Goal: Task Accomplishment & Management: Manage account settings

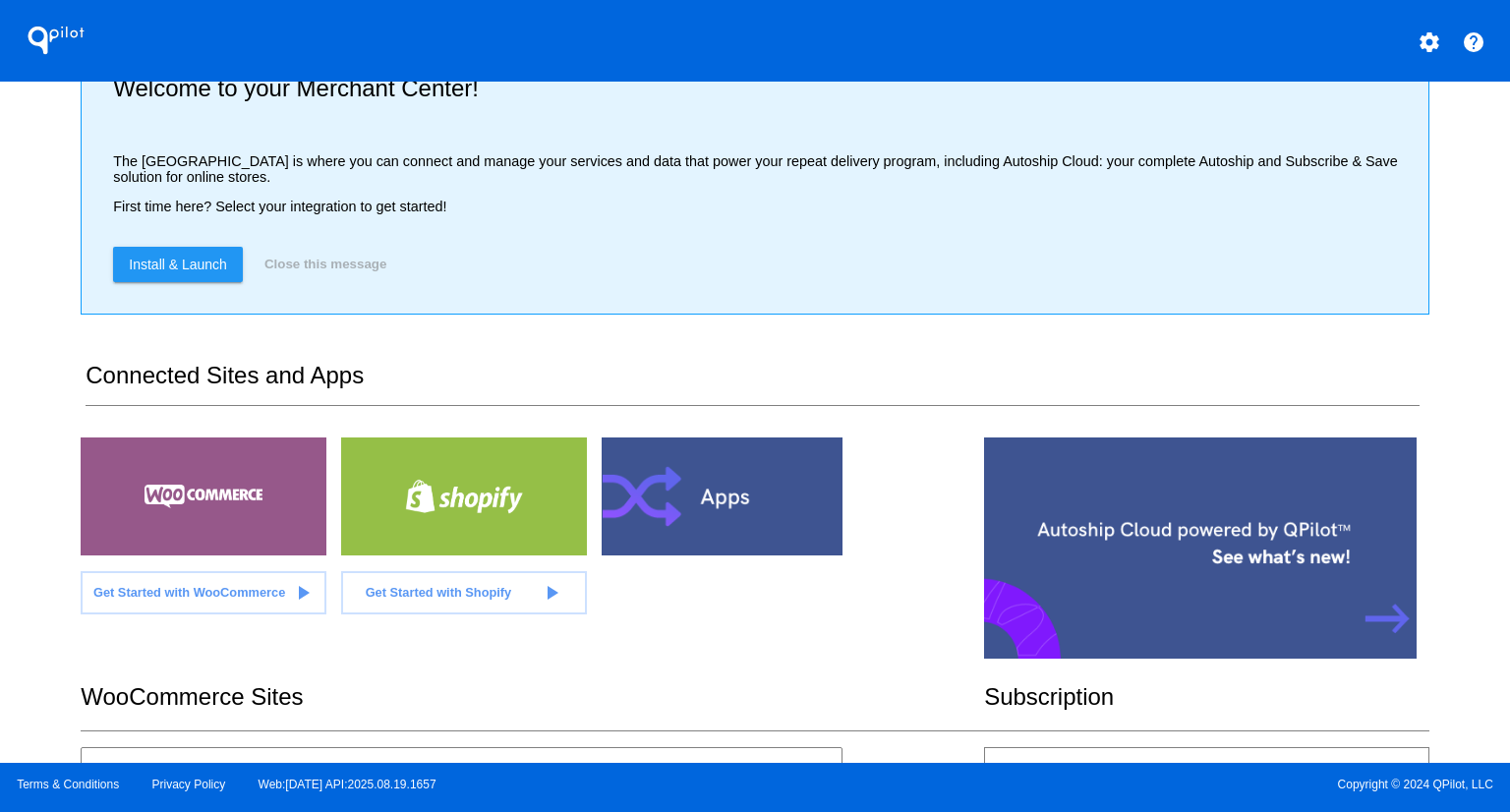
scroll to position [386, 0]
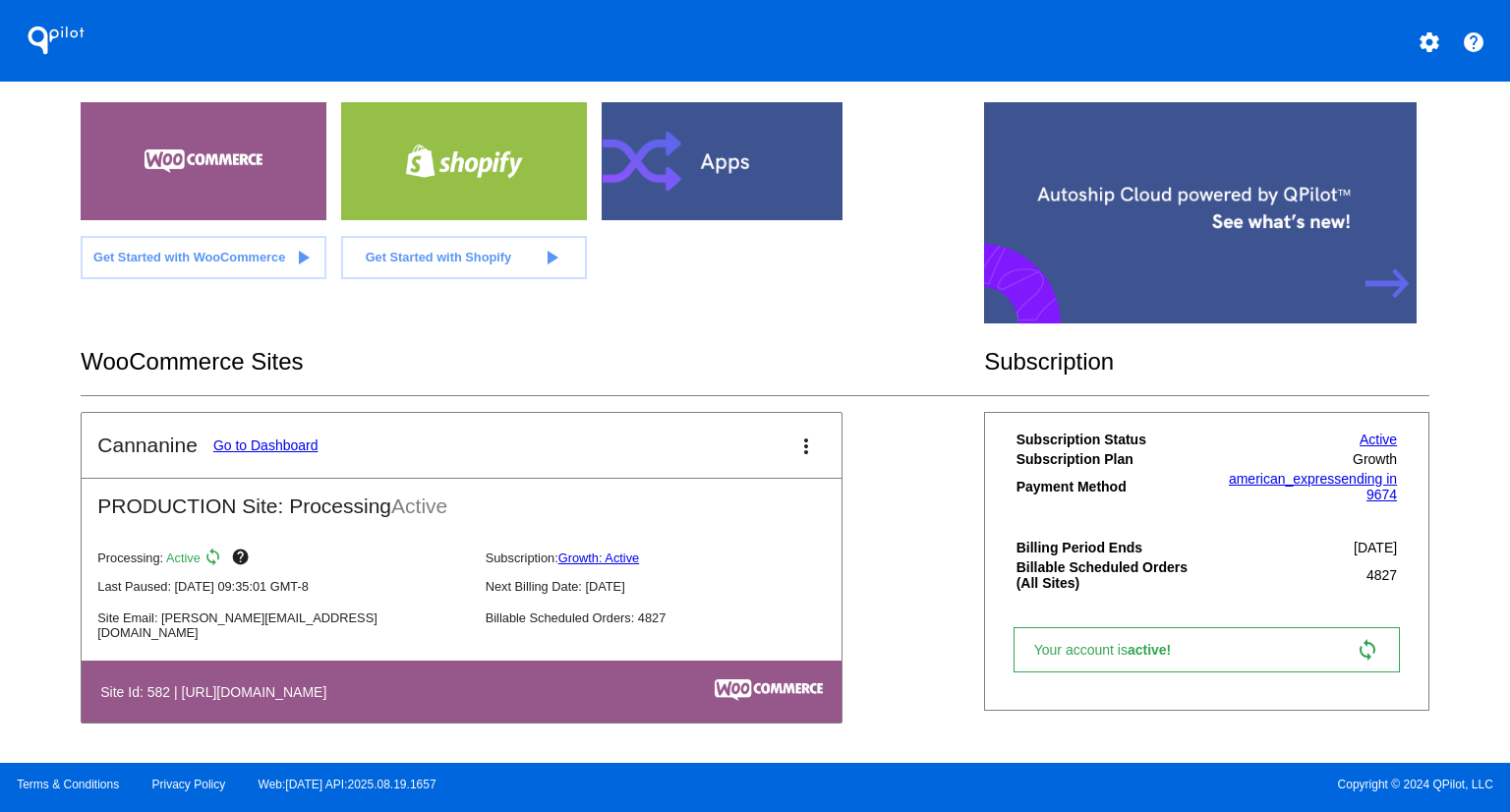
click at [297, 443] on link "Go to Dashboard" at bounding box center [265, 446] width 105 height 16
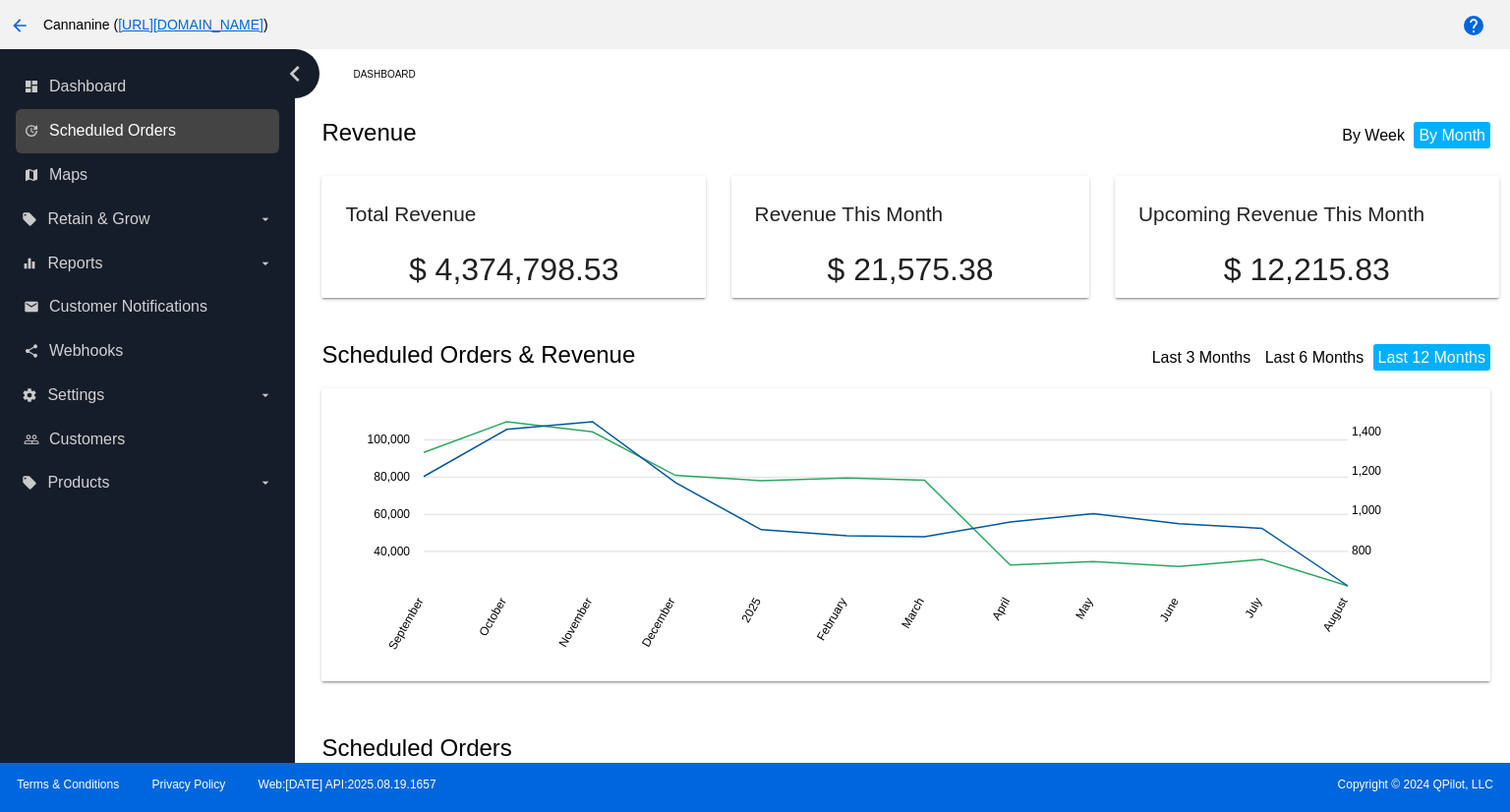
click at [98, 126] on span "Scheduled Orders" at bounding box center [112, 131] width 127 height 18
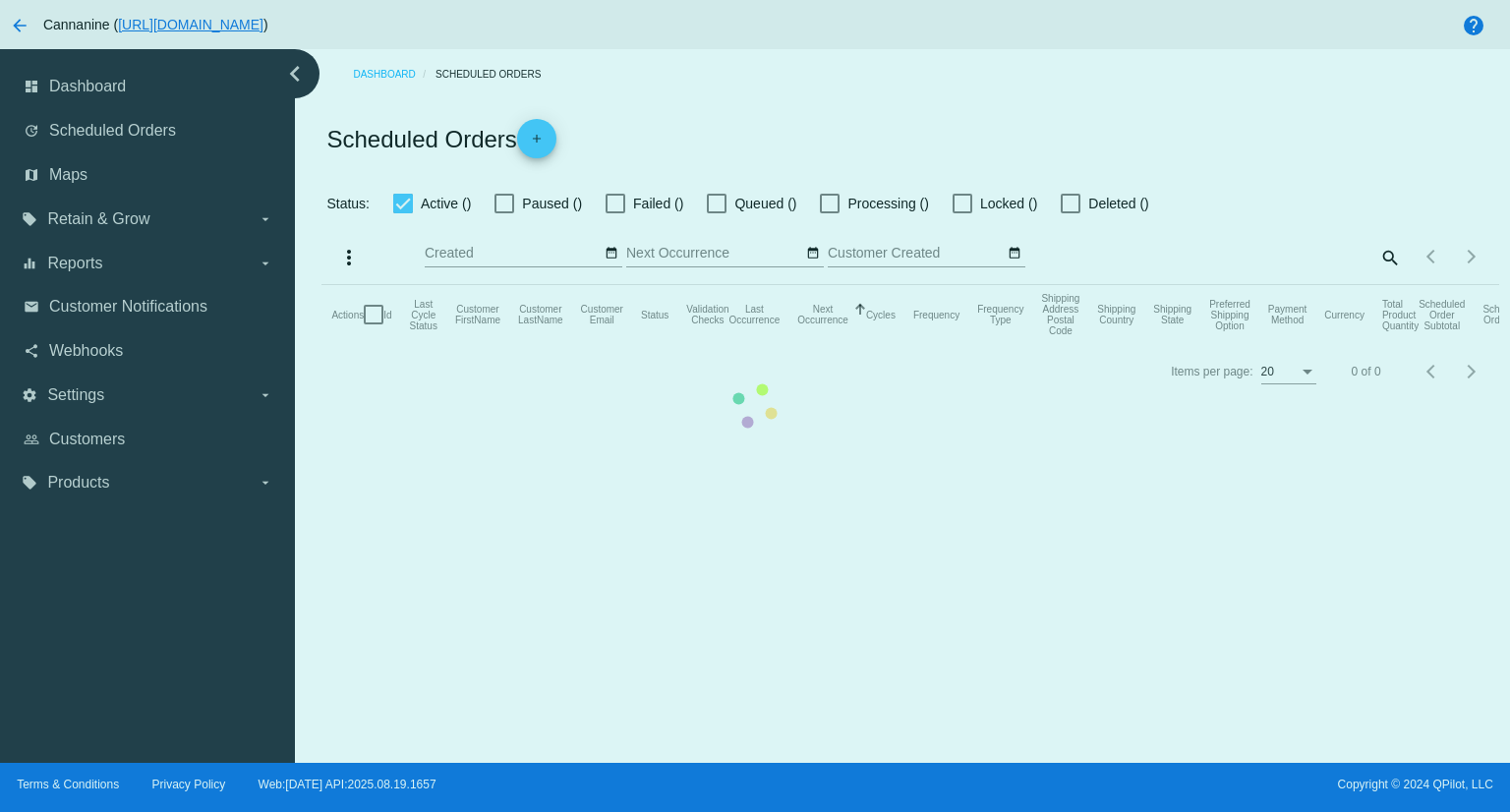
checkbox input "true"
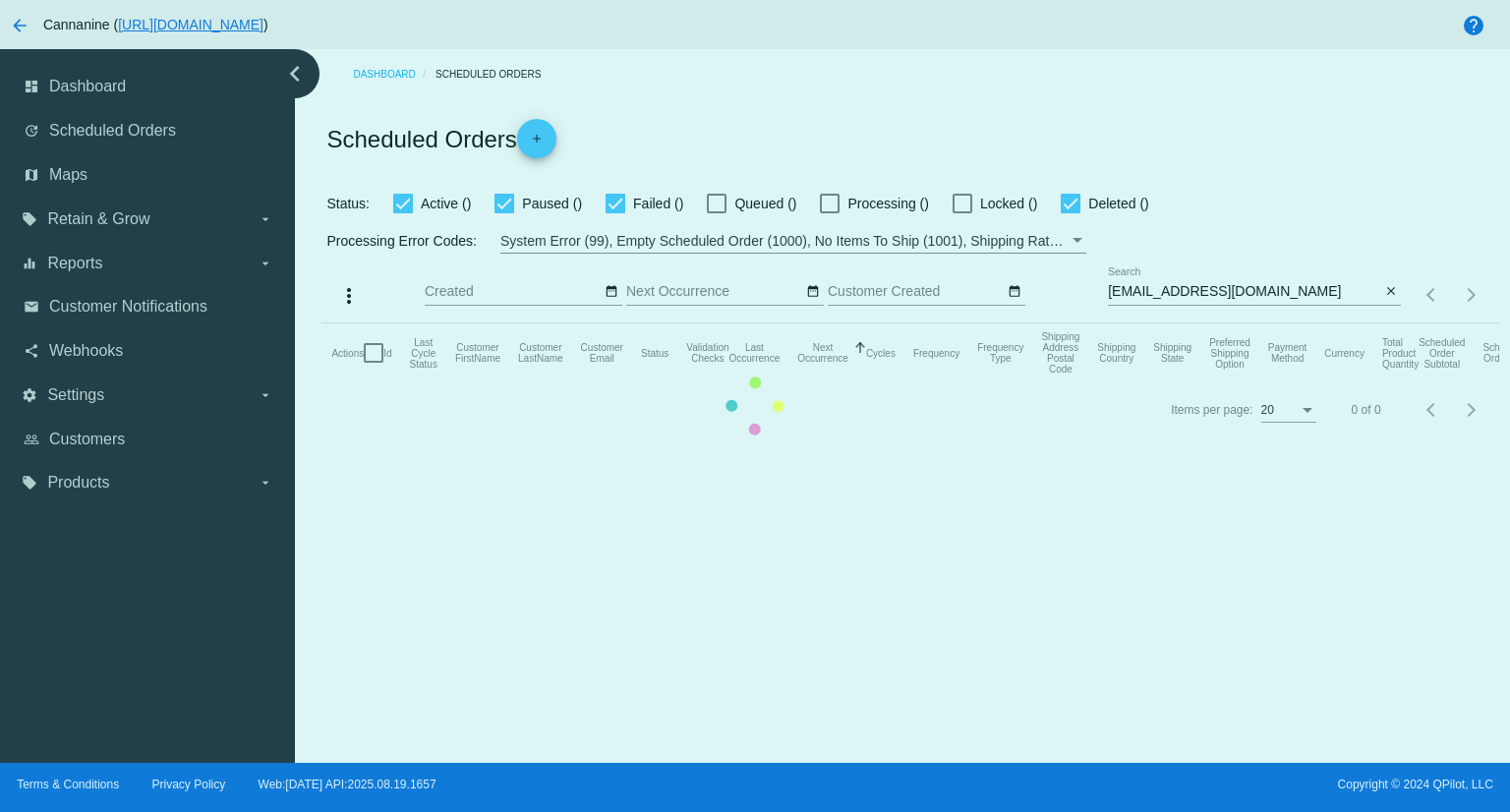
click at [1289, 323] on mat-table "Actions Id Last Cycle Status Customer FirstName Customer LastName Customer Emai…" at bounding box center [910, 352] width 1177 height 59
click at [1290, 323] on mat-table "Actions Id Last Cycle Status Customer FirstName Customer LastName Customer Emai…" at bounding box center [910, 352] width 1177 height 59
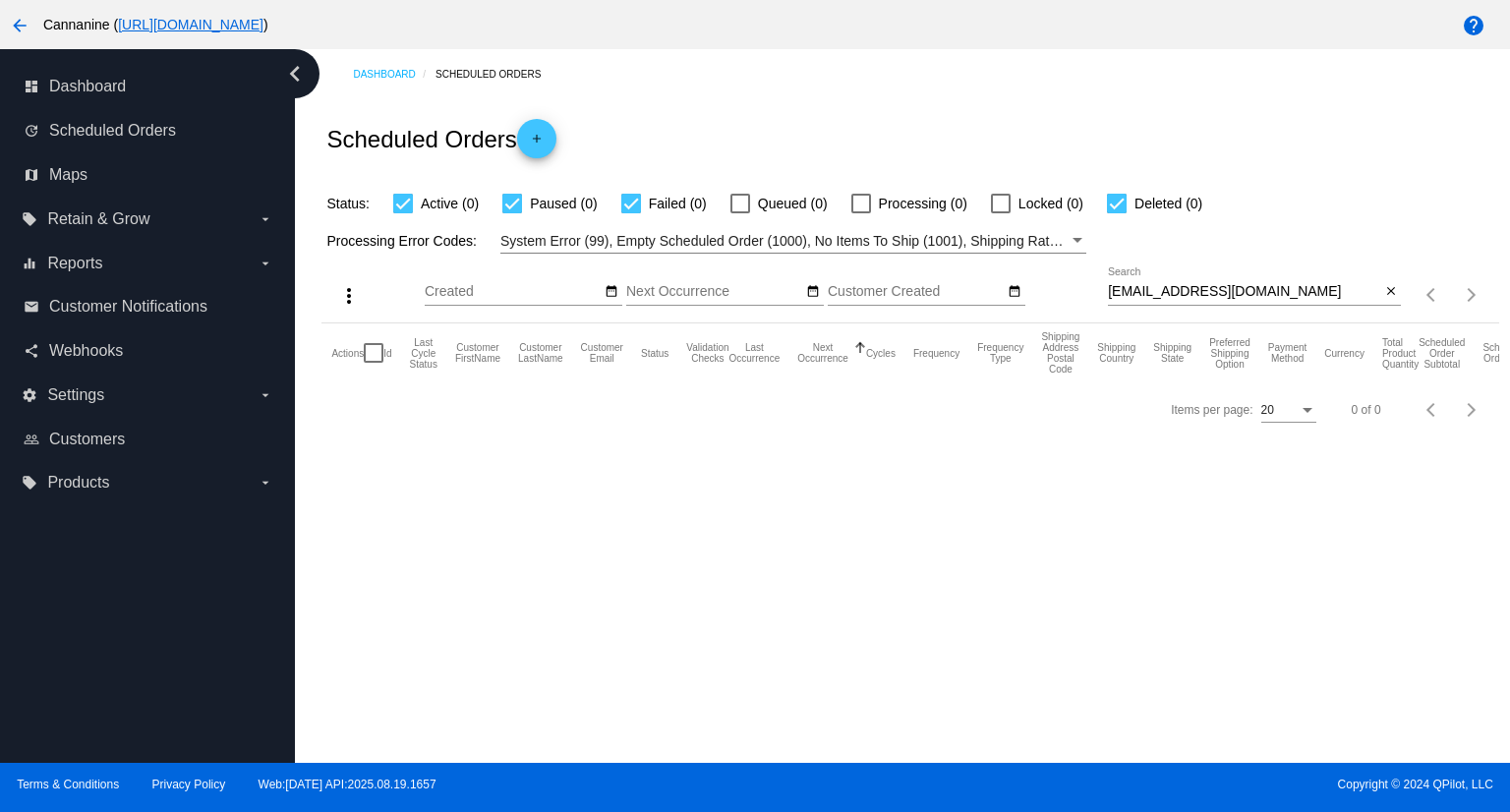
click at [1296, 297] on input "[EMAIL_ADDRESS][DOMAIN_NAME]" at bounding box center [1244, 292] width 272 height 16
click at [1297, 297] on input "[EMAIL_ADDRESS][DOMAIN_NAME]" at bounding box center [1244, 292] width 272 height 16
click at [1298, 297] on input "[EMAIL_ADDRESS][DOMAIN_NAME]" at bounding box center [1244, 292] width 272 height 16
paste input "[EMAIL_ADDRESS]"
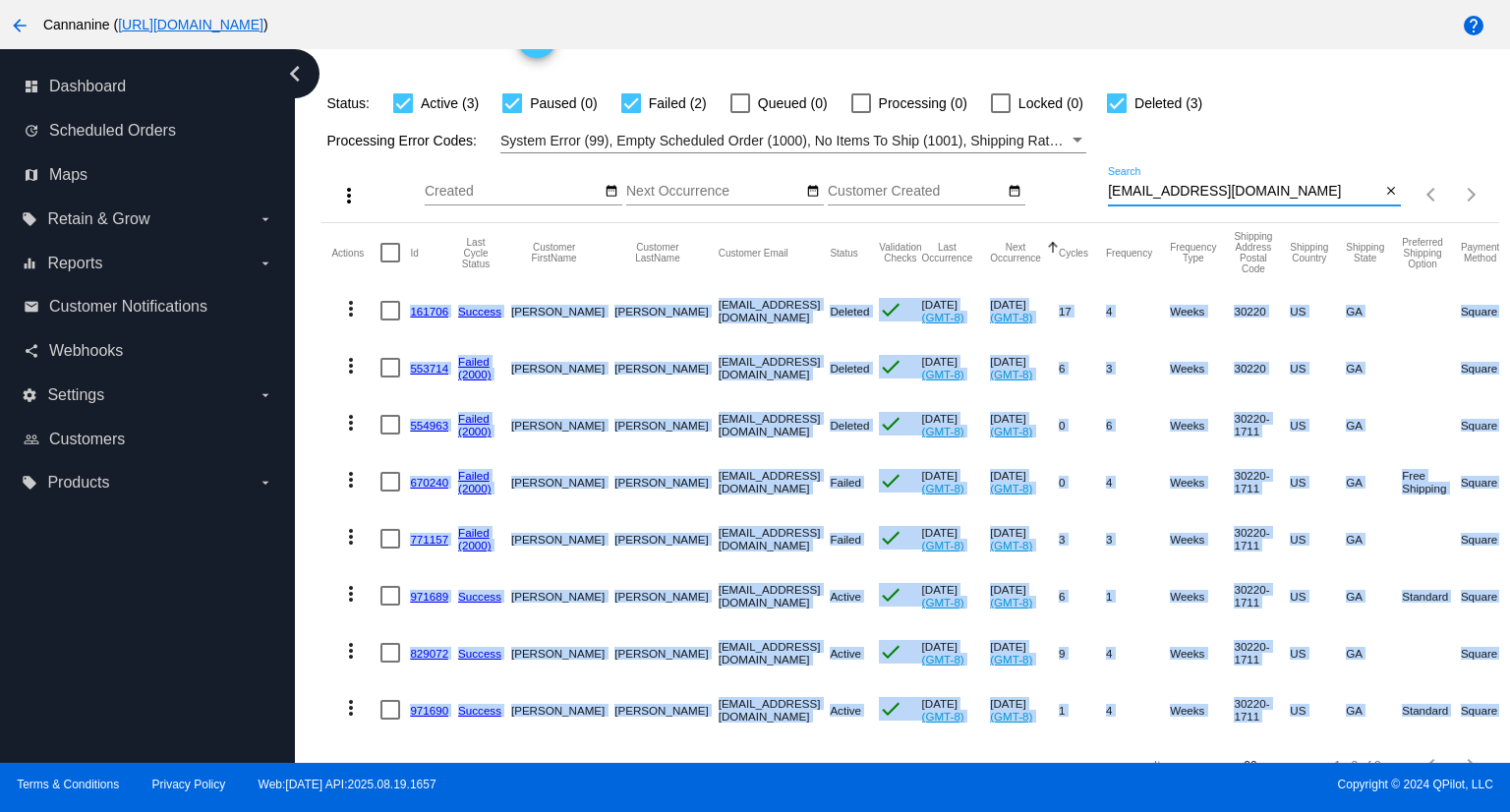
scroll to position [146, 0]
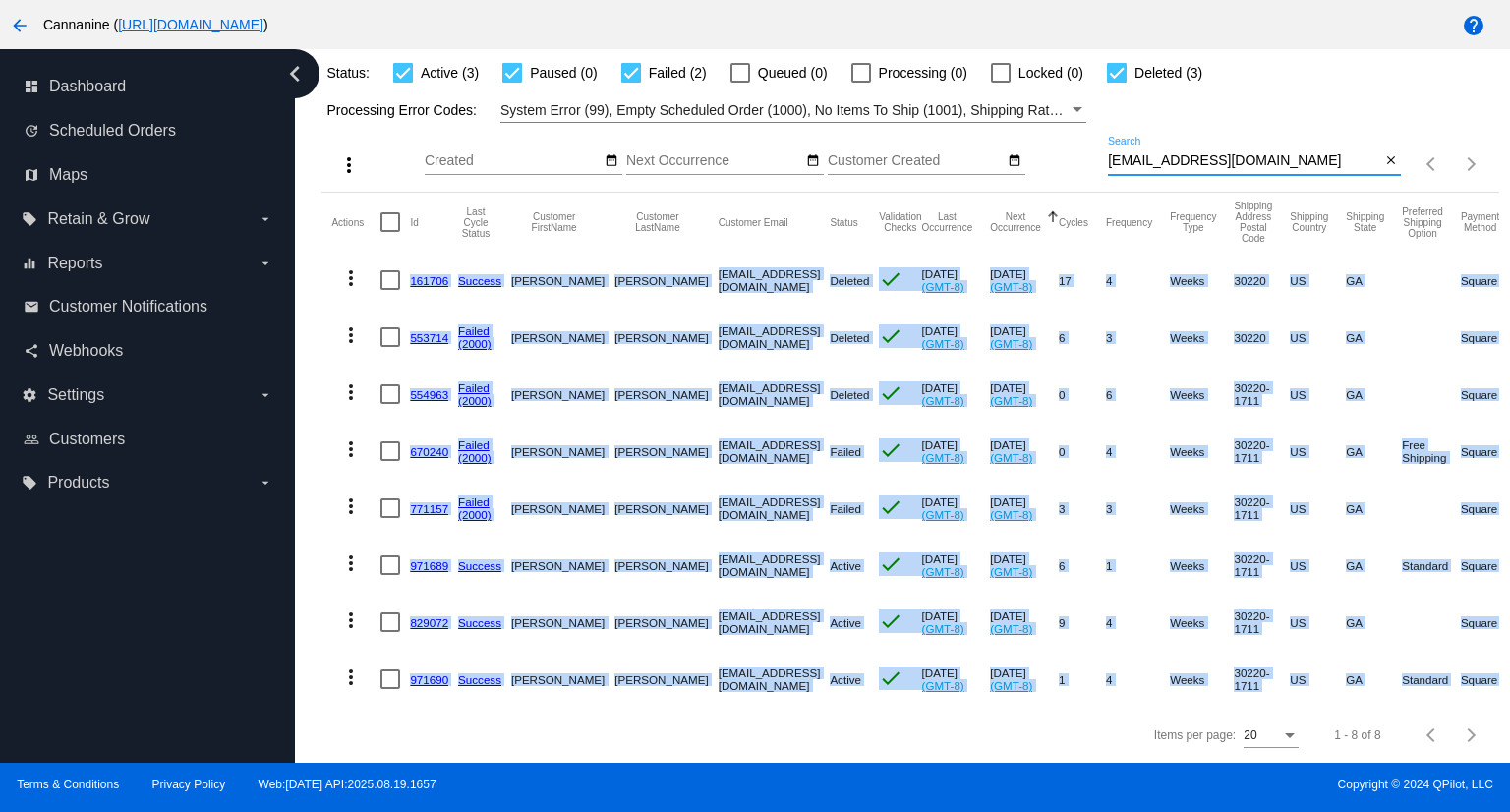
type input "[EMAIL_ADDRESS][DOMAIN_NAME]"
click at [350, 552] on mat-icon "more_vert" at bounding box center [351, 564] width 24 height 24
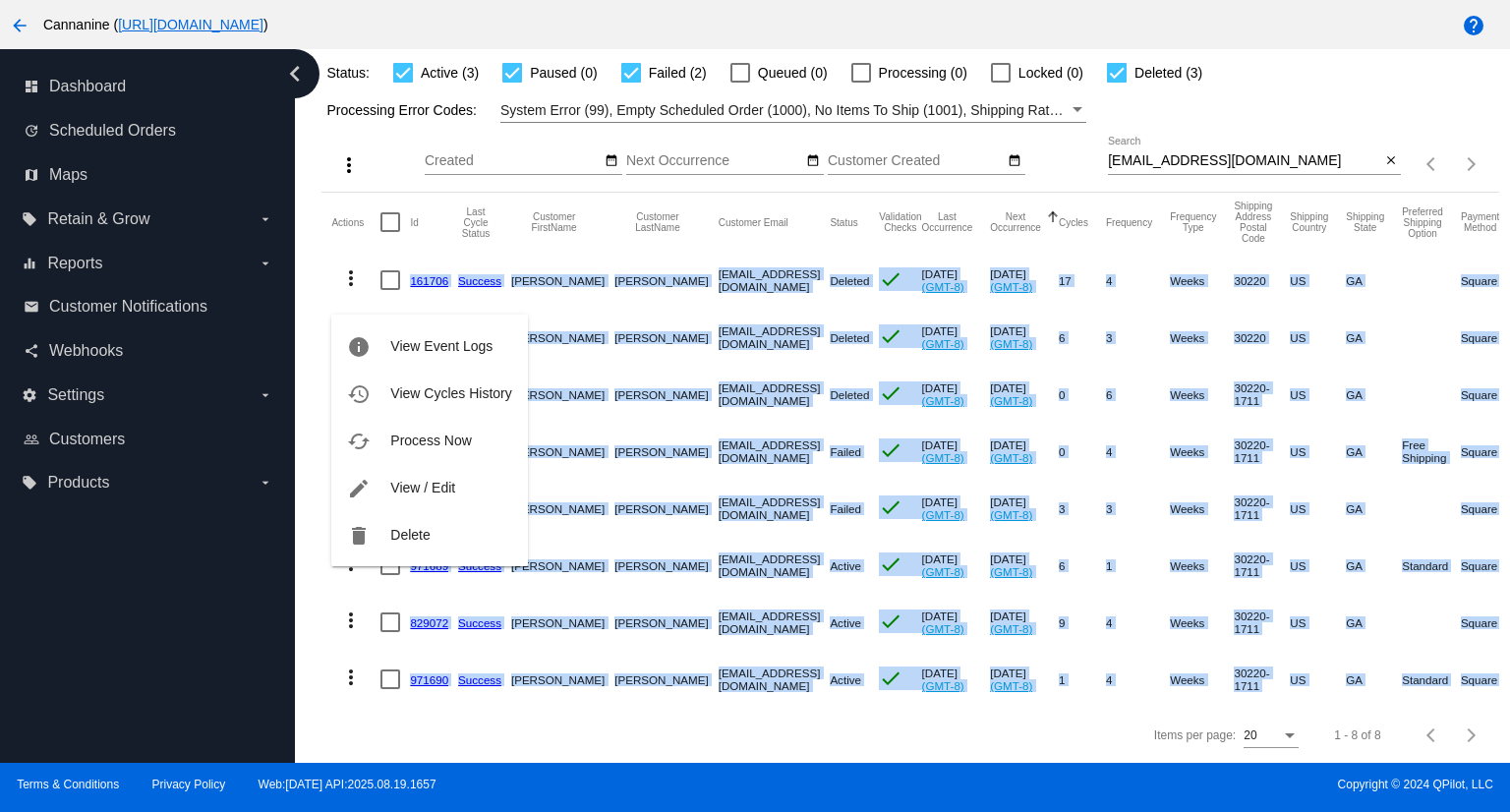
click at [578, 742] on div at bounding box center [755, 406] width 1510 height 812
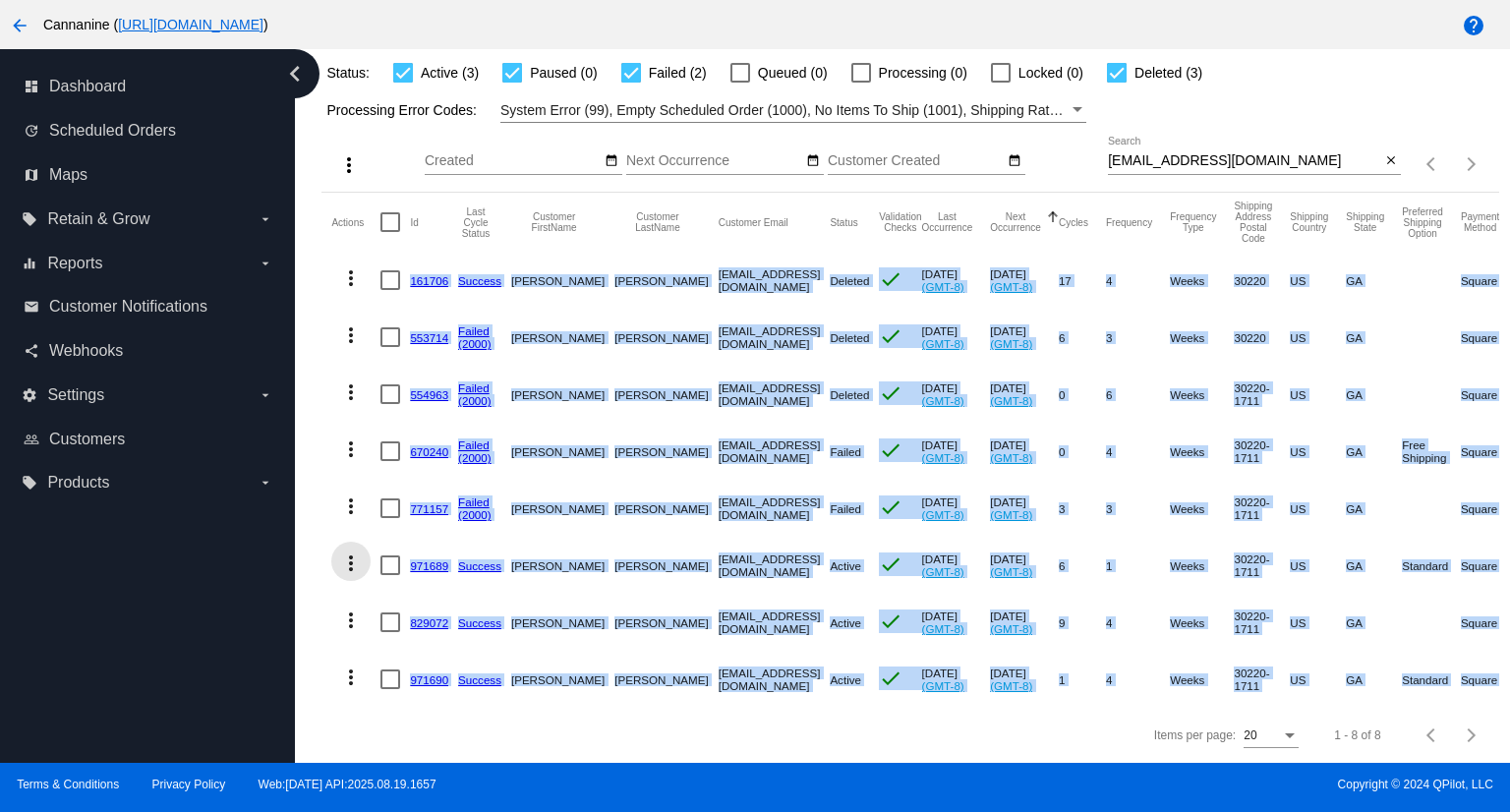
click at [350, 552] on mat-icon "more_vert" at bounding box center [351, 564] width 24 height 24
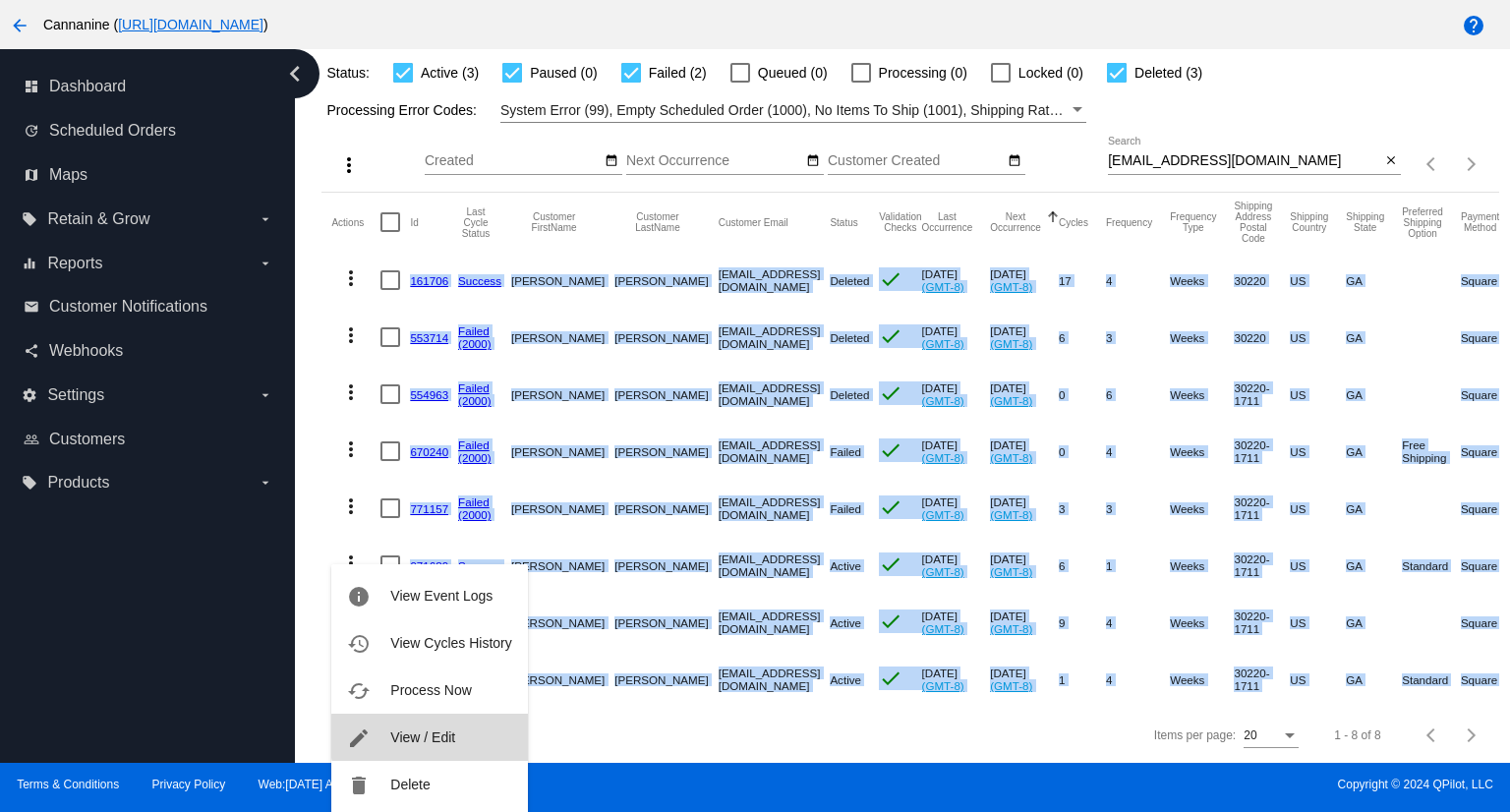
click at [448, 736] on span "View / Edit" at bounding box center [422, 738] width 65 height 16
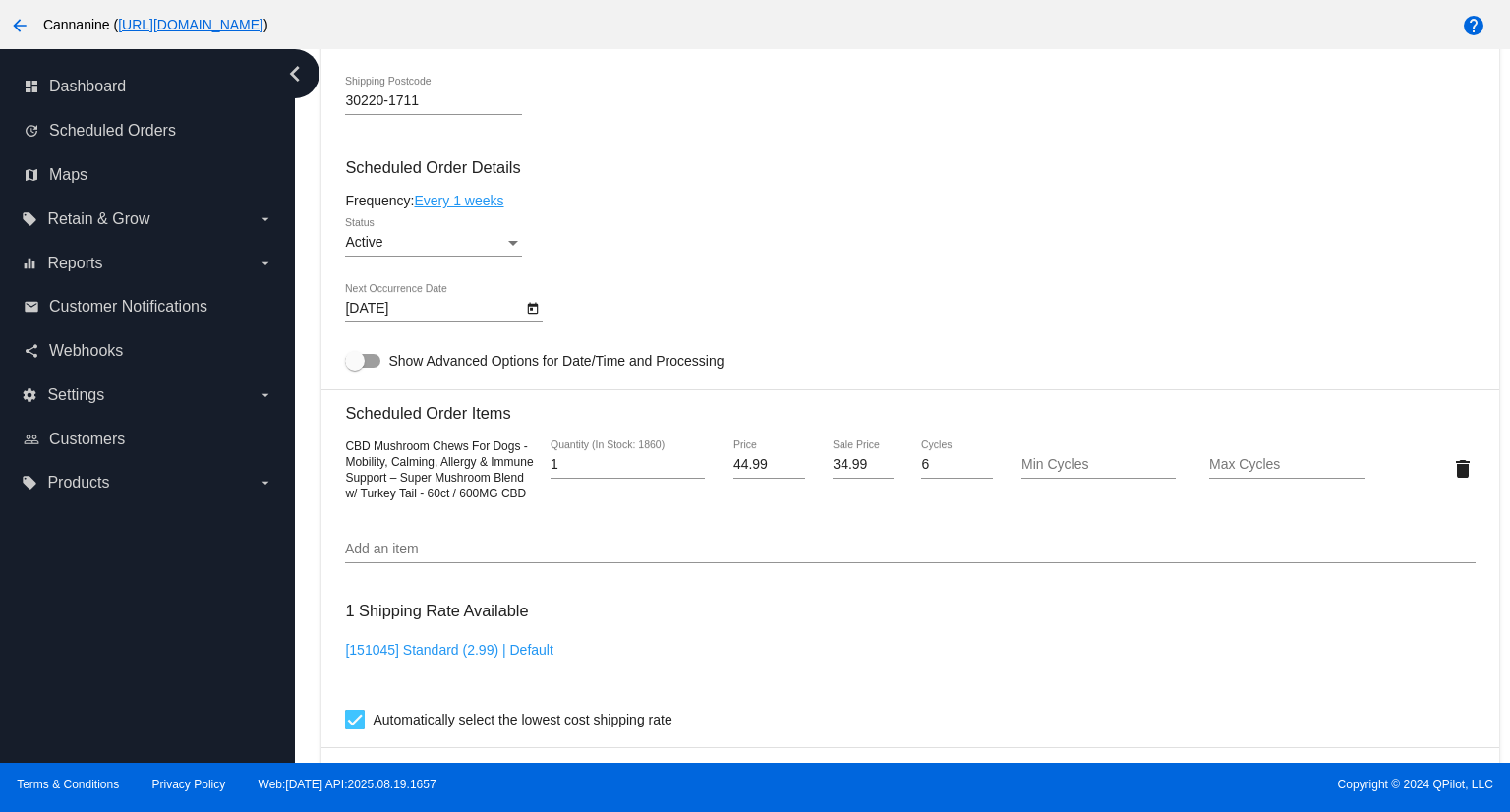
scroll to position [1082, 0]
click at [519, 244] on div "Status" at bounding box center [513, 242] width 18 height 16
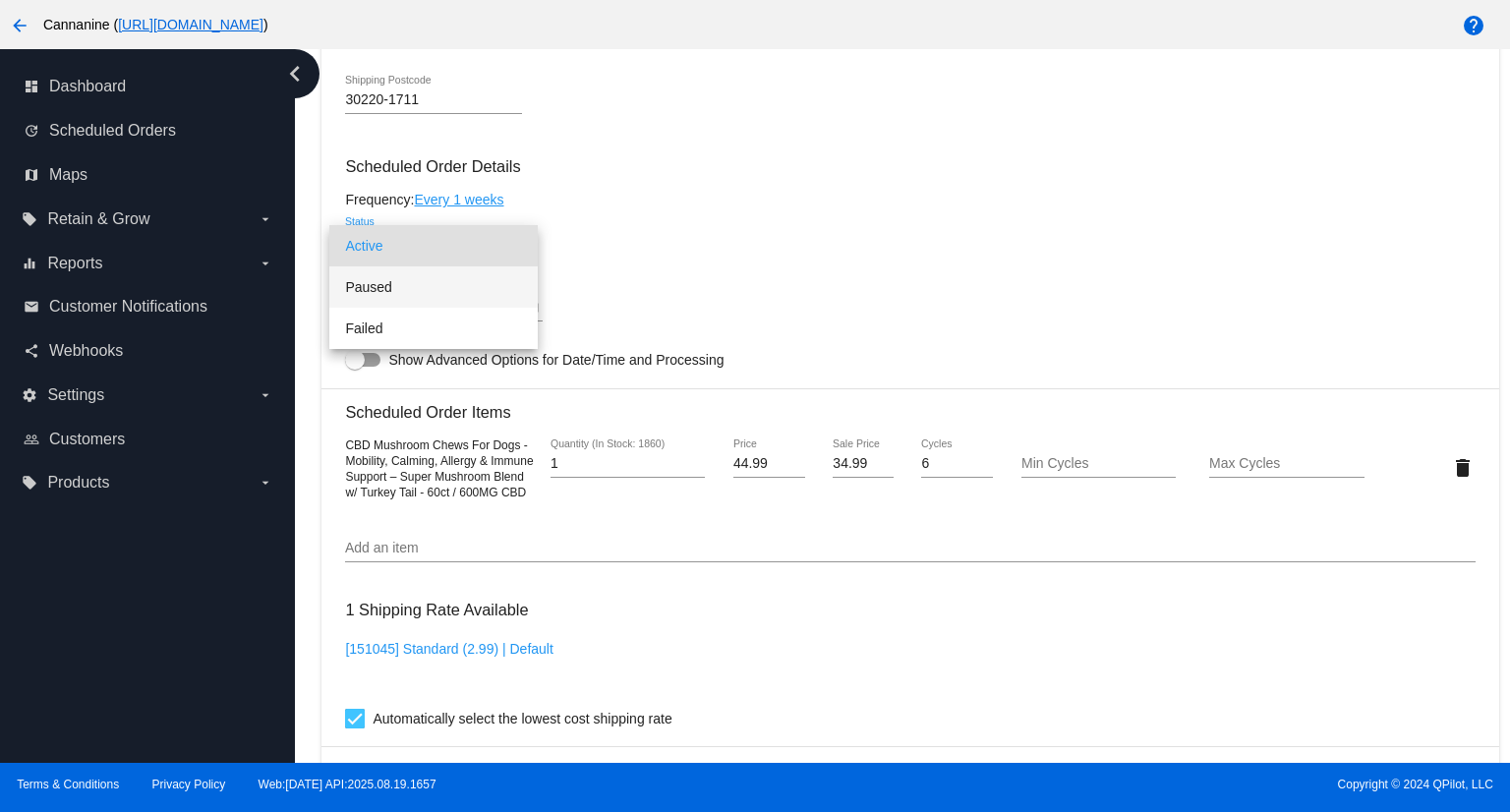
click at [416, 292] on span "Paused" at bounding box center [433, 286] width 177 height 41
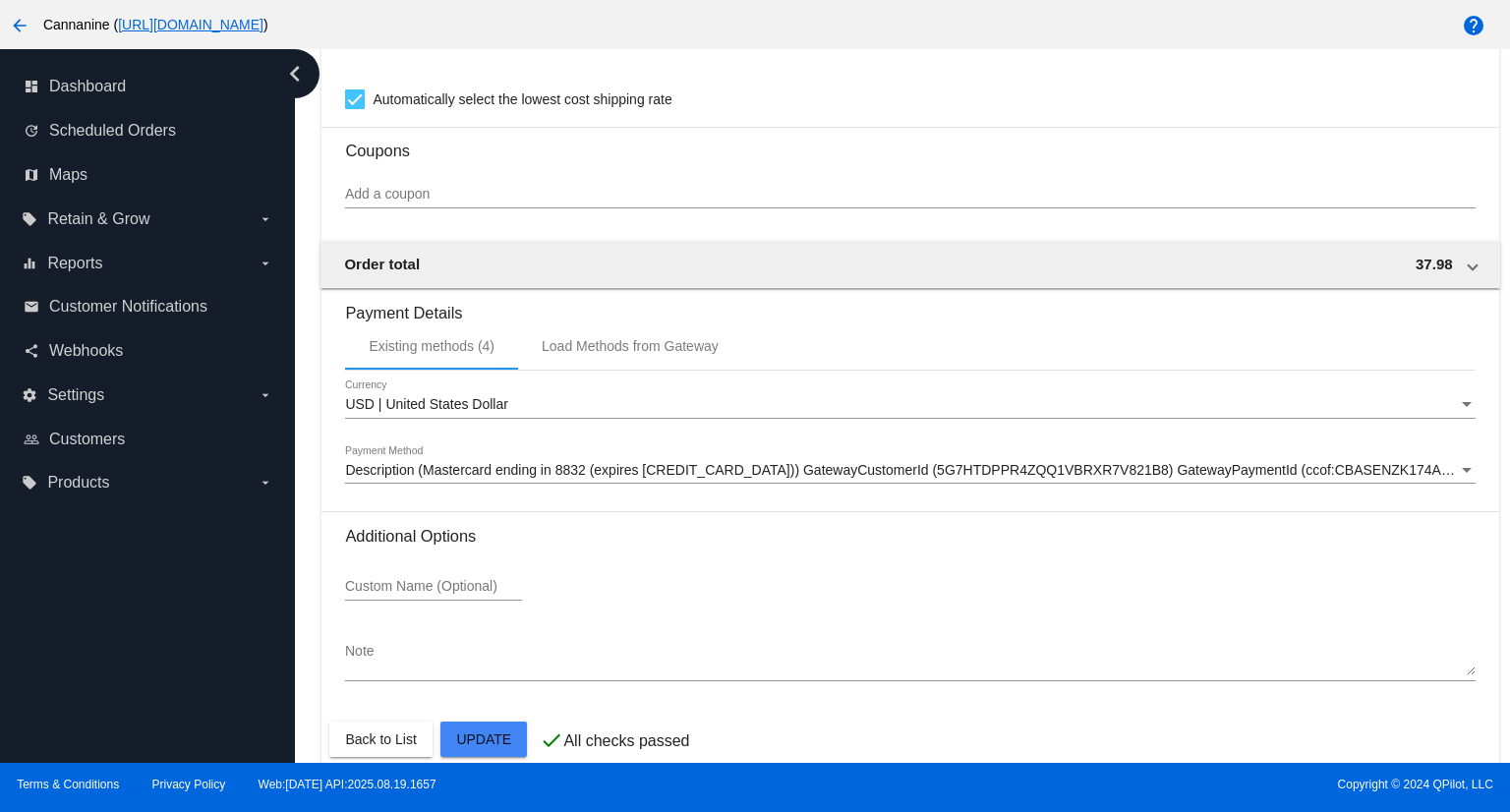
scroll to position [1753, 0]
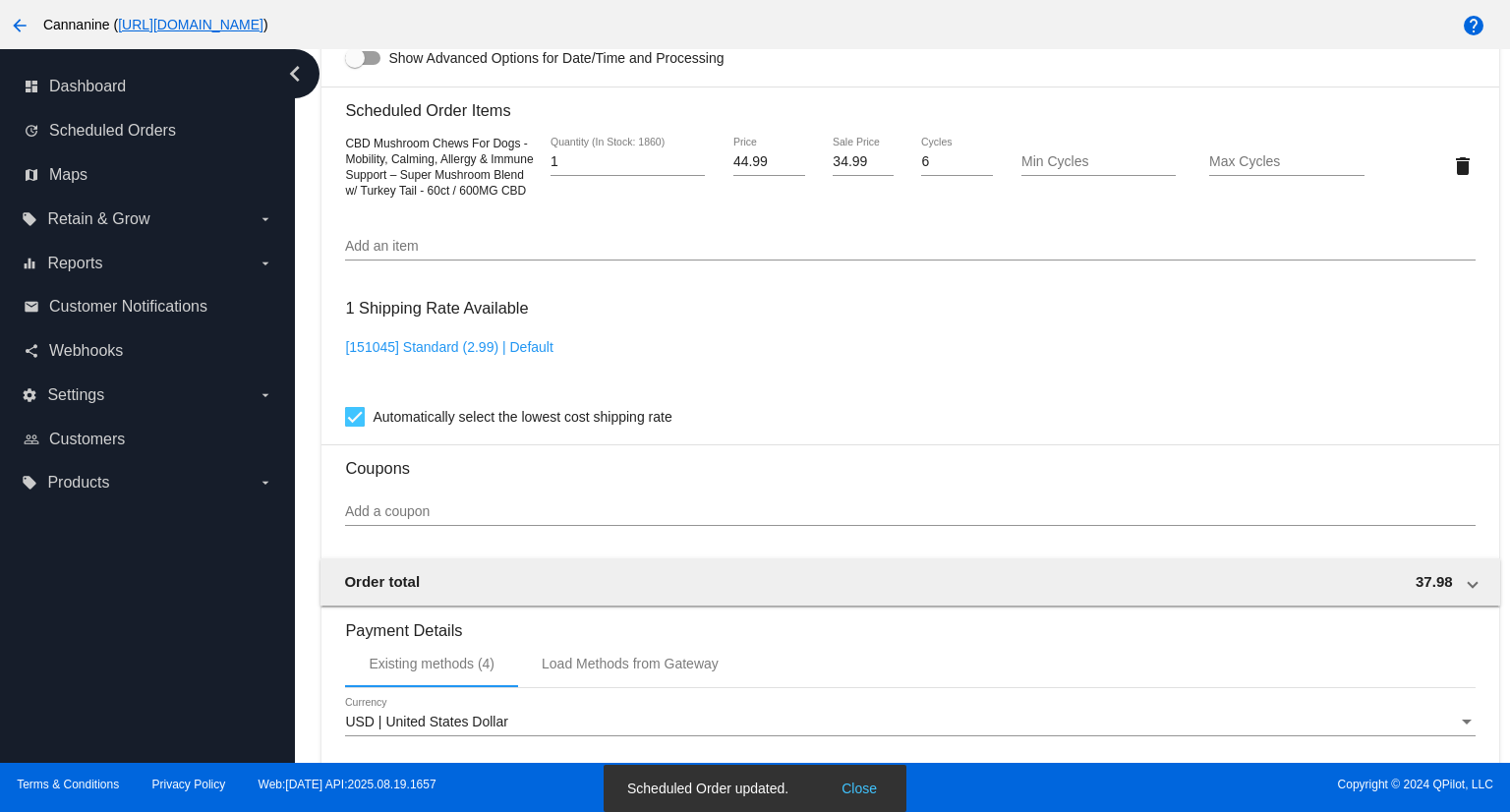
scroll to position [1262, 0]
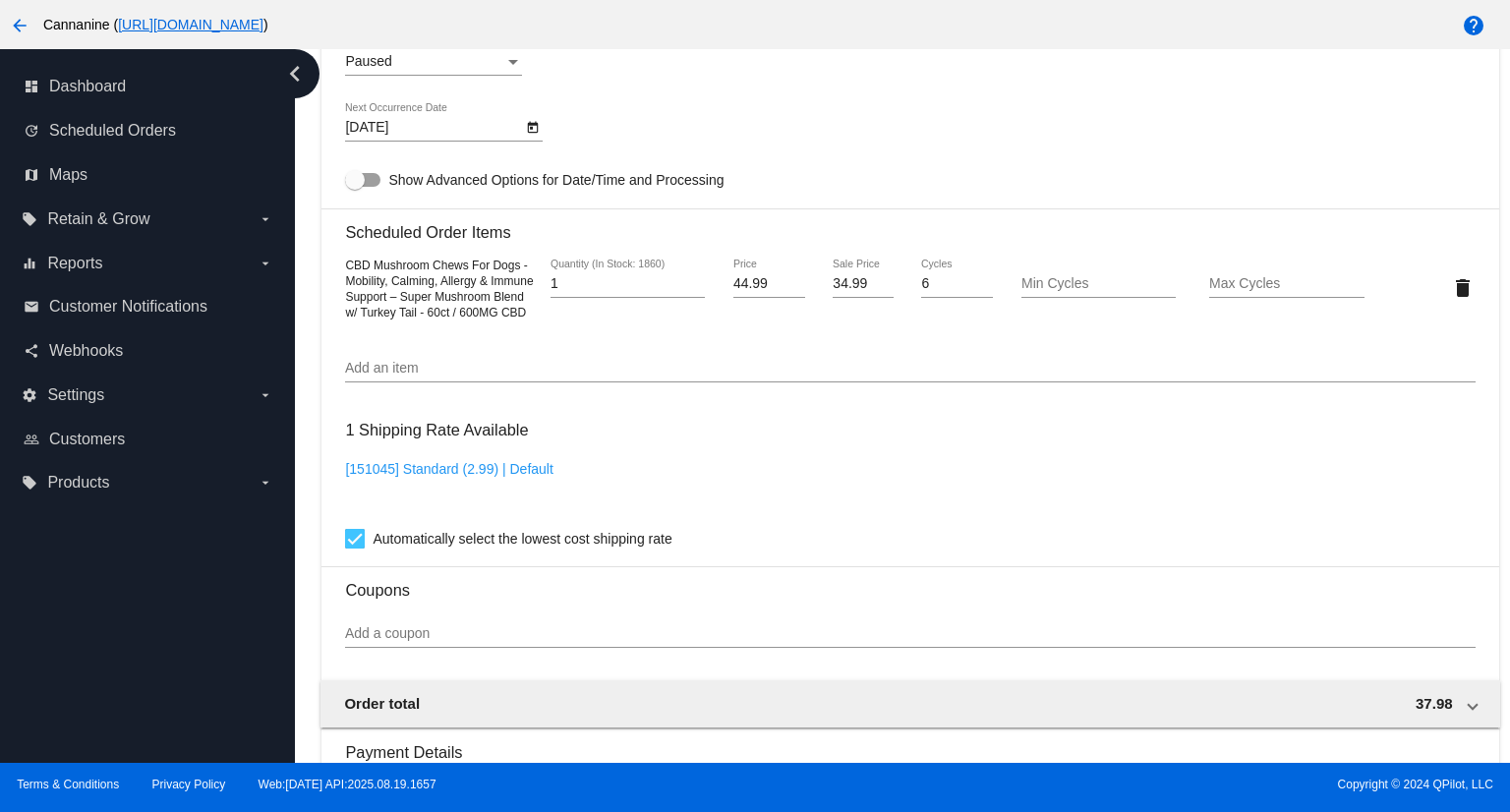
drag, startPoint x: 454, startPoint y: 337, endPoint x: 344, endPoint y: 265, distance: 131.5
click at [344, 265] on mat-card "Customer 638156: [PERSON_NAME] [EMAIL_ADDRESS][DOMAIN_NAME] Customer Shipping E…" at bounding box center [910, 241] width 1177 height 1973
copy span "CBD Mushroom Chews For Dogs - Mobility, Calming, Allergy & Immune Support – Sup…"
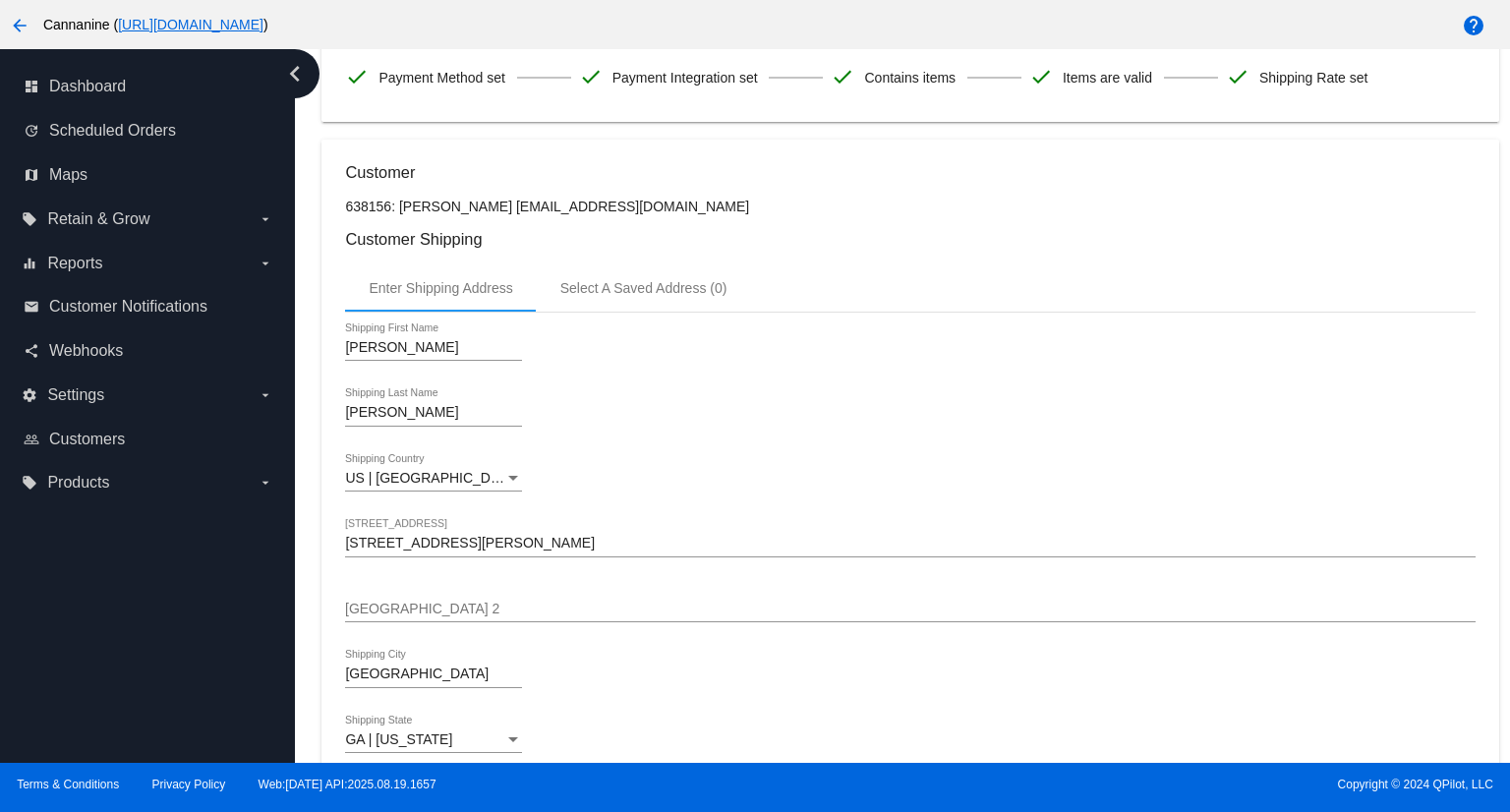
scroll to position [0, 0]
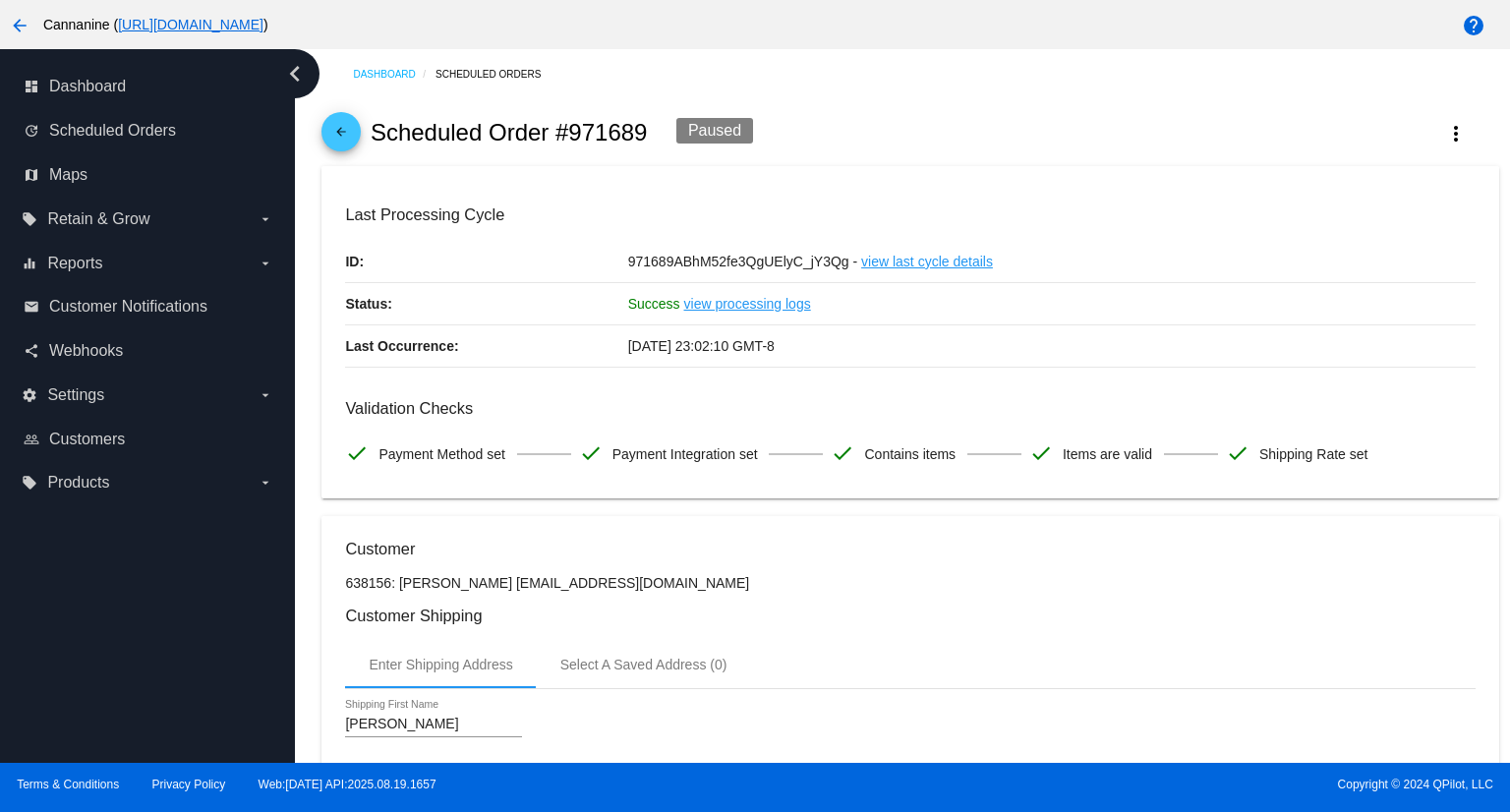
drag, startPoint x: 570, startPoint y: 131, endPoint x: 655, endPoint y: 131, distance: 84.6
click at [655, 131] on div "arrow_back Scheduled Order #971689 Paused more_vert" at bounding box center [910, 132] width 1177 height 67
copy h2 "971689"
click at [348, 132] on mat-icon "arrow_back" at bounding box center [341, 137] width 24 height 24
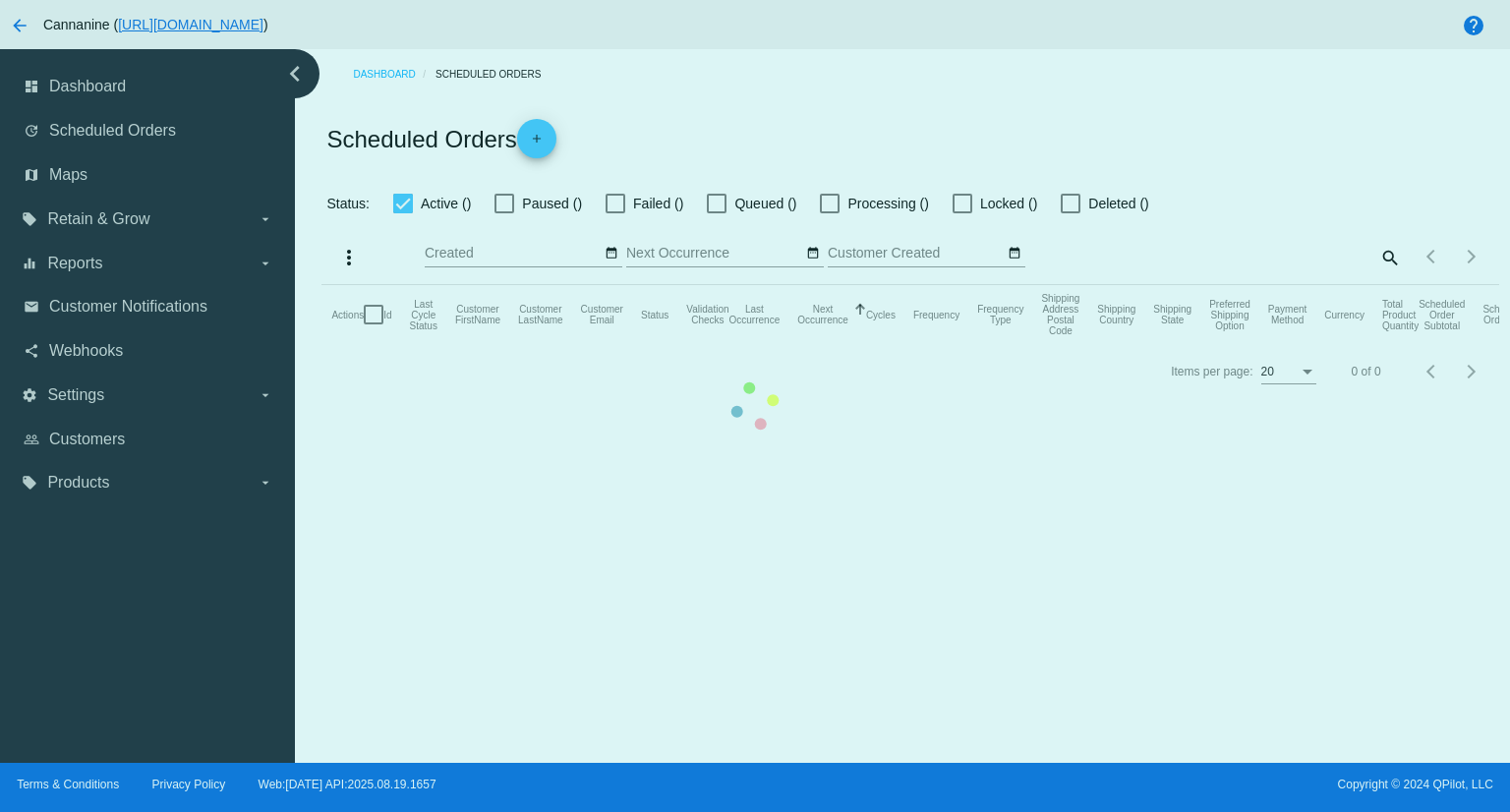
checkbox input "true"
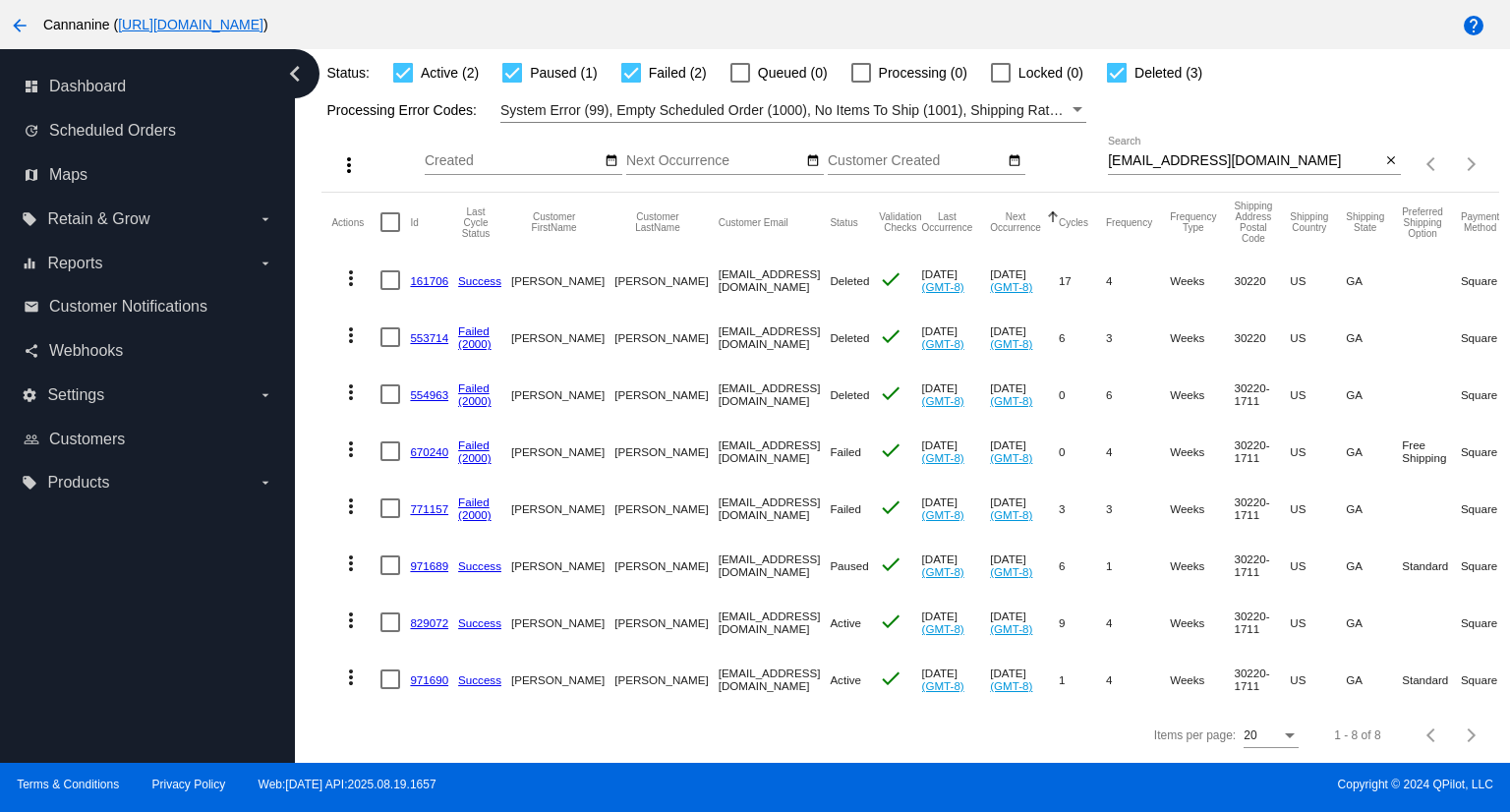
scroll to position [146, 0]
click at [427, 617] on link "829072" at bounding box center [429, 623] width 38 height 13
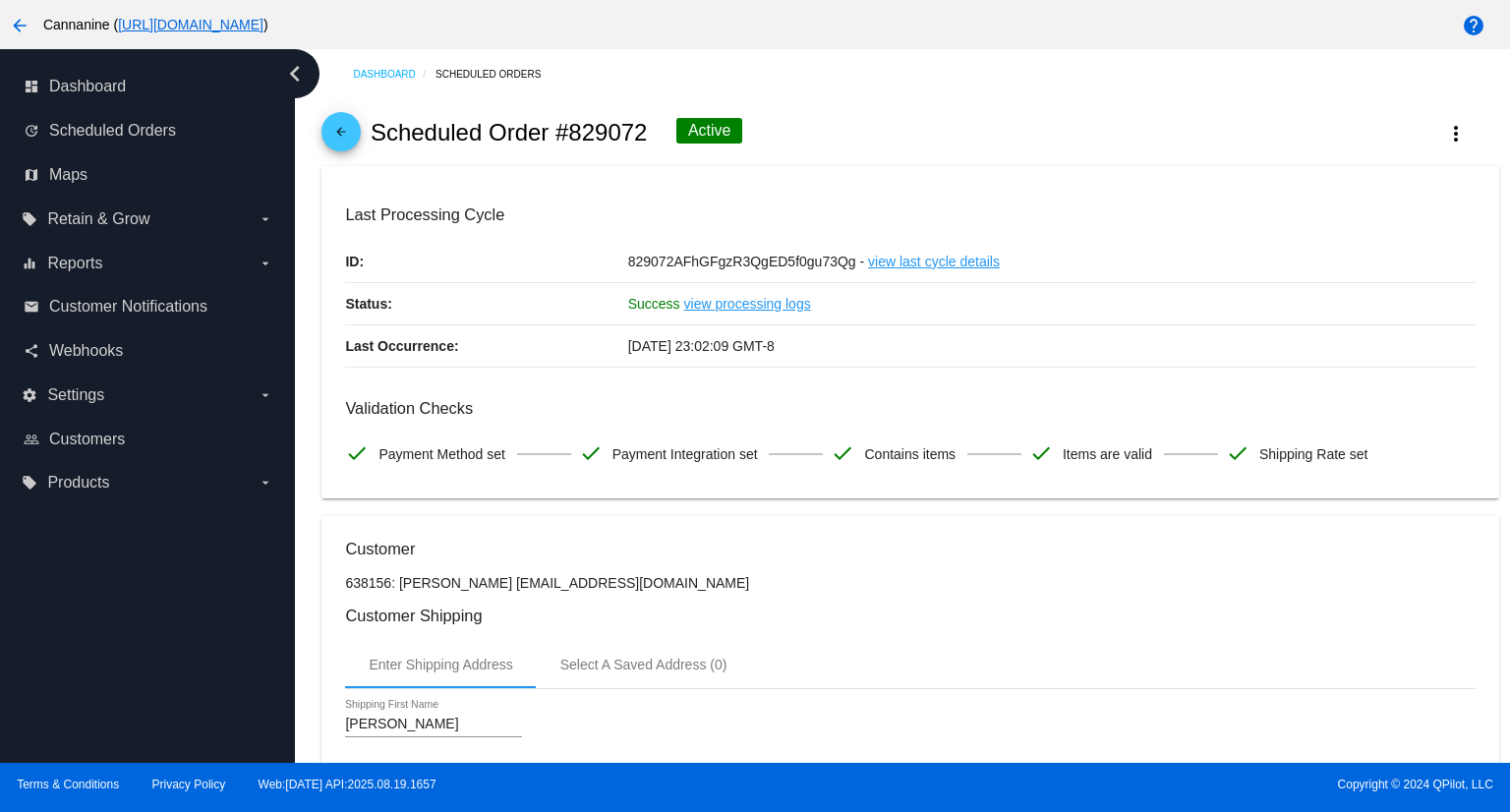
click at [617, 132] on h2 "Scheduled Order #829072" at bounding box center [509, 133] width 277 height 28
copy h2 "829072"
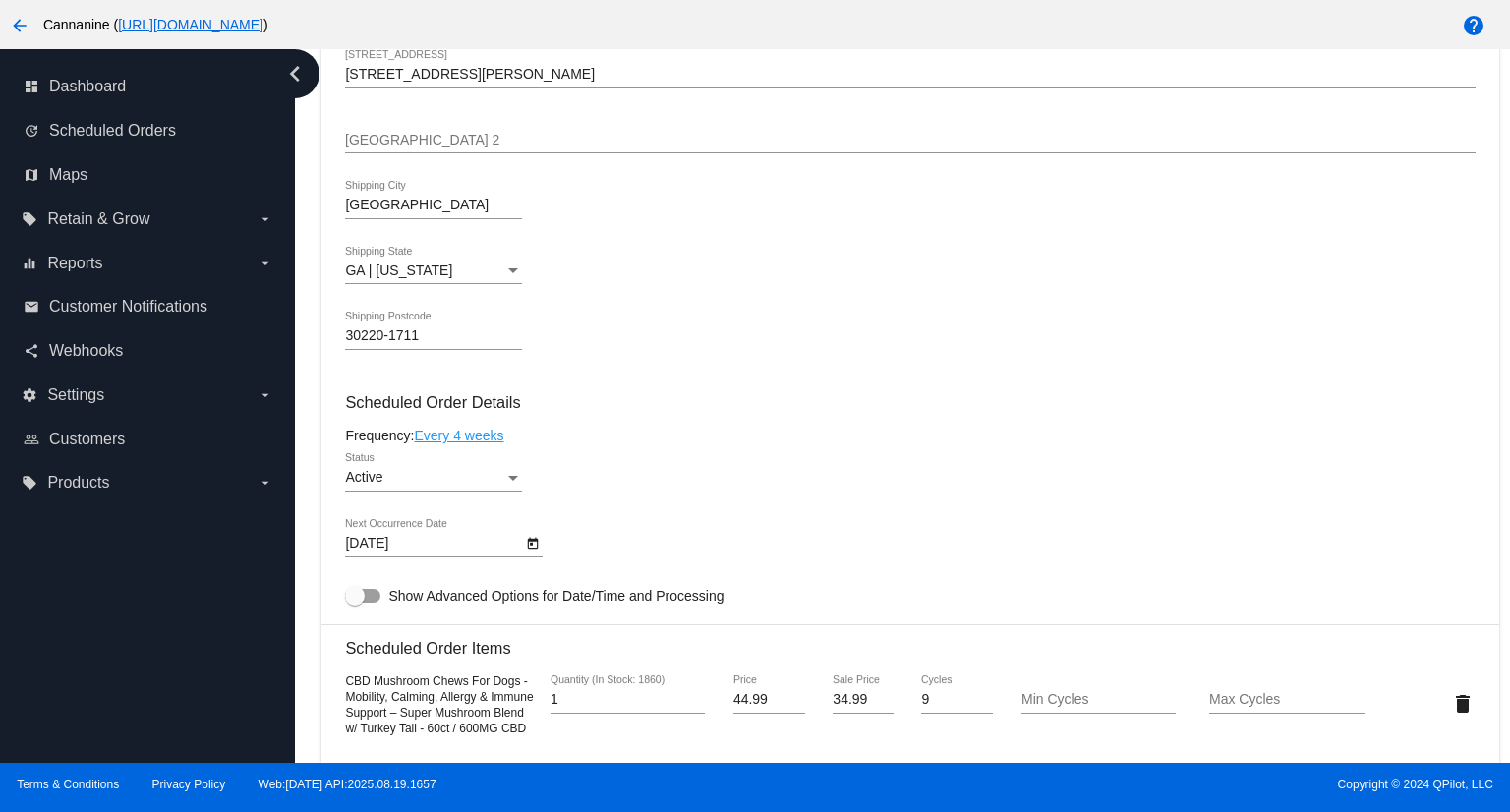
scroll to position [983, 0]
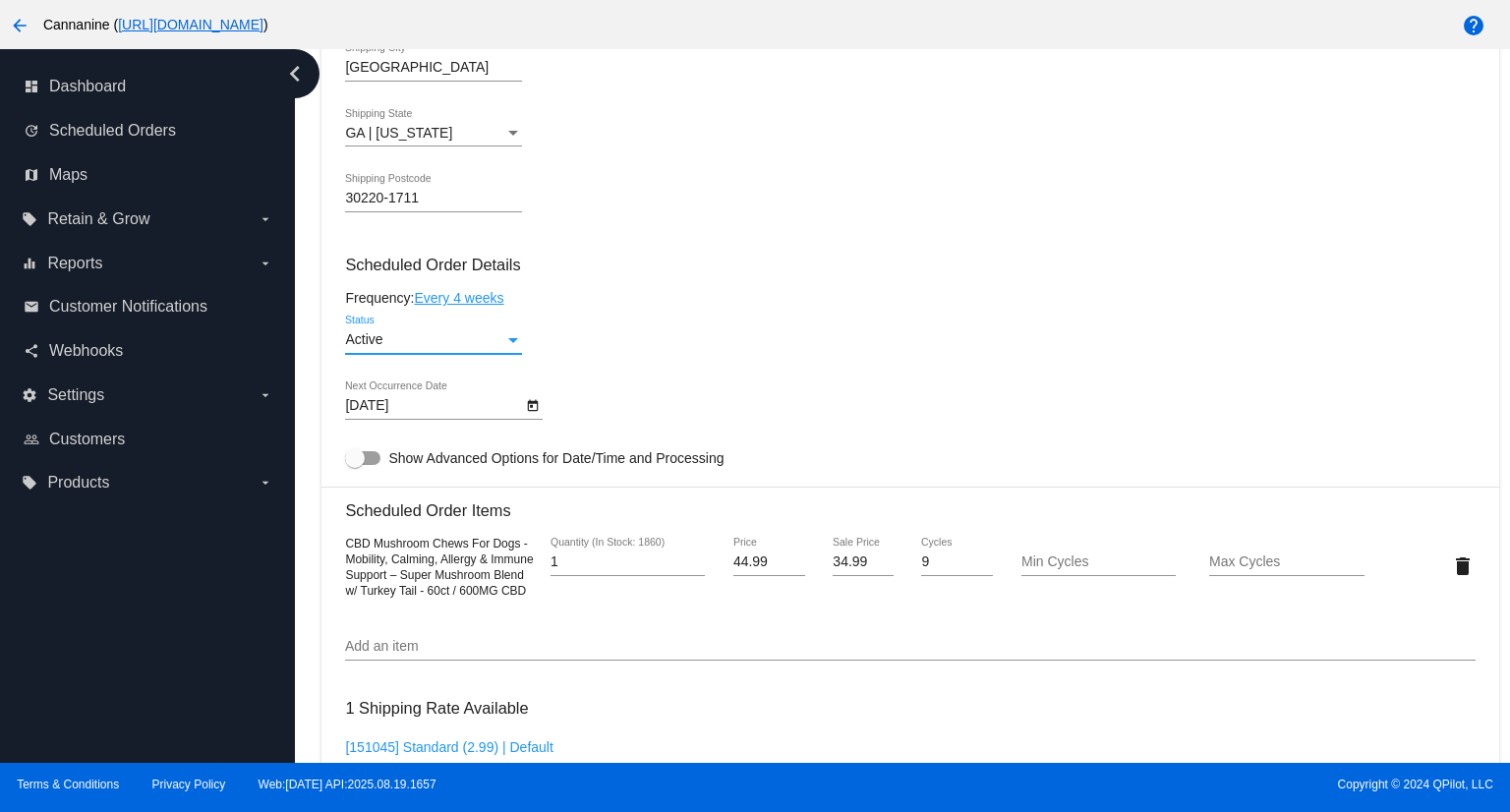
click at [515, 337] on div "Status" at bounding box center [513, 340] width 18 height 16
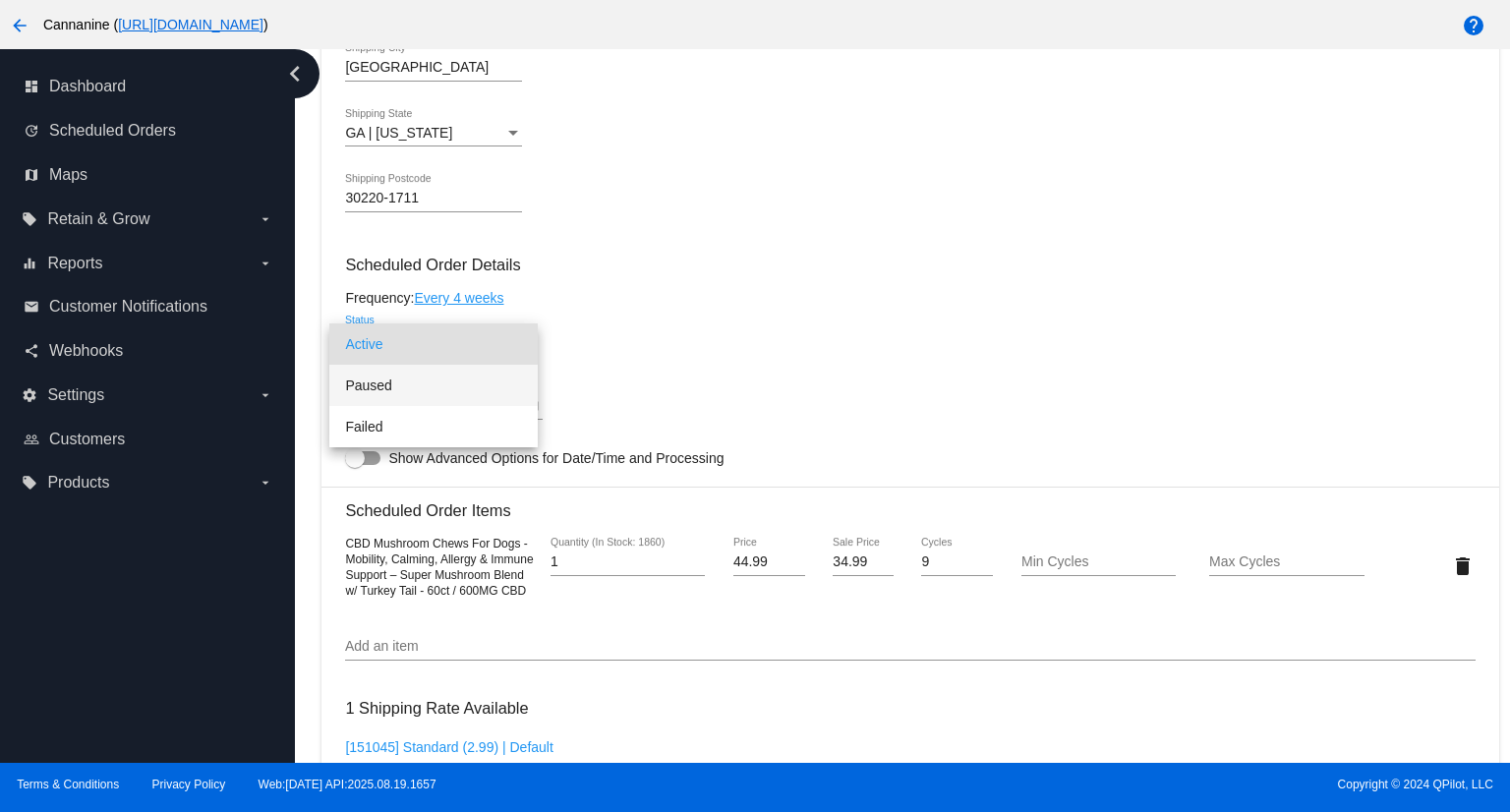
click at [425, 390] on span "Paused" at bounding box center [433, 385] width 177 height 41
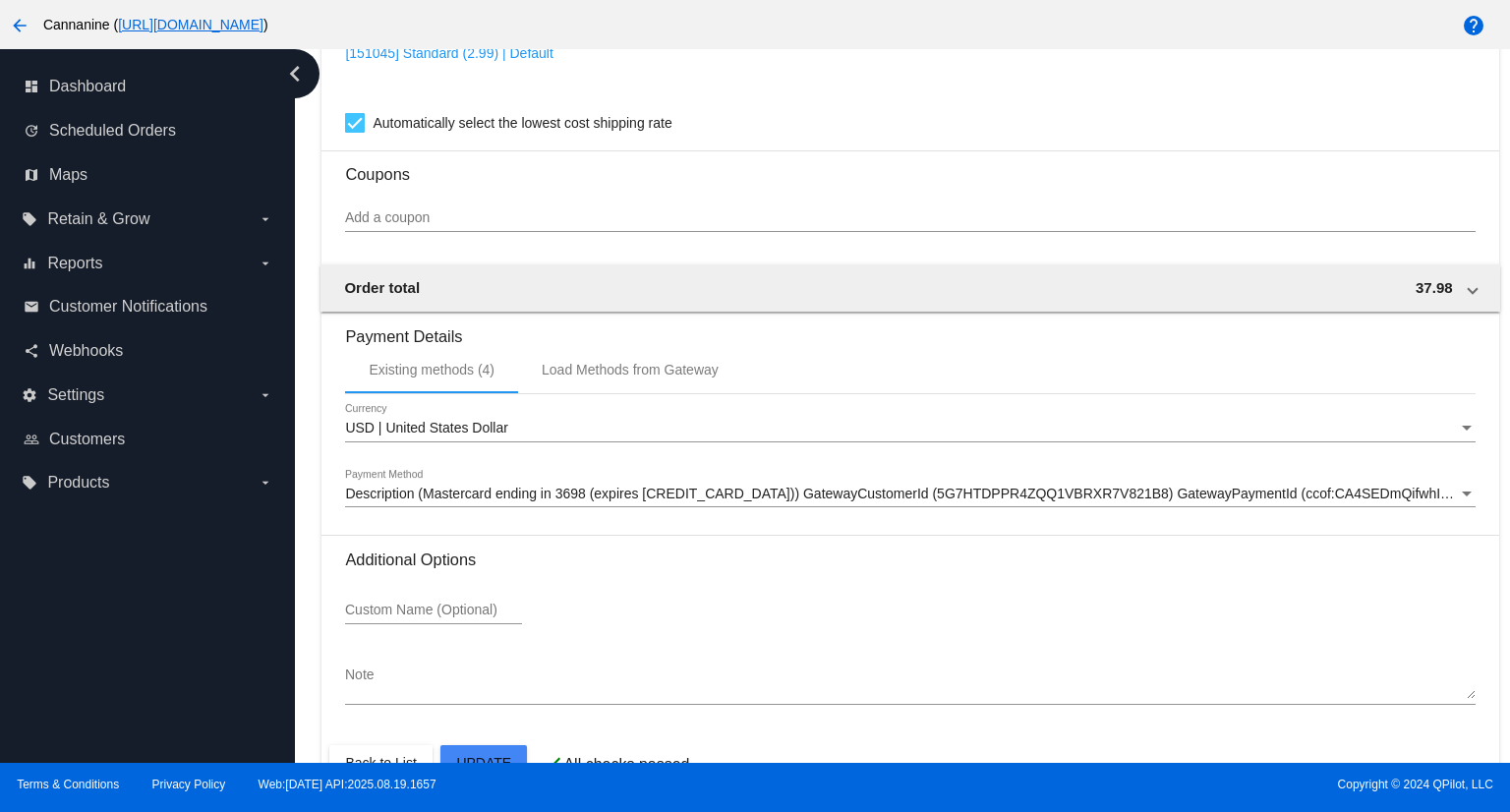
scroll to position [1753, 0]
